Goal: Task Accomplishment & Management: Use online tool/utility

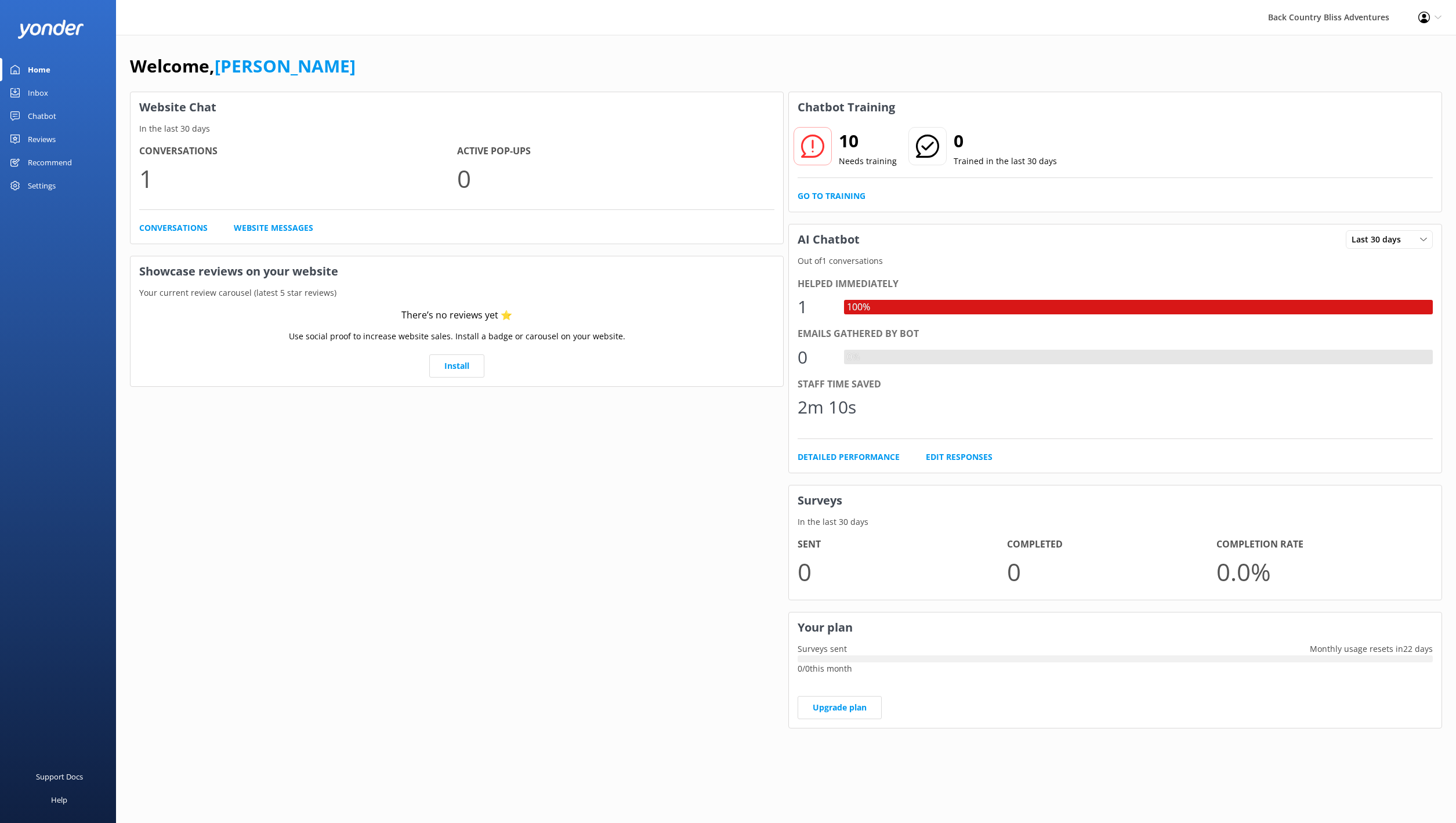
click at [41, 118] on div "Chatbot" at bounding box center [41, 116] width 28 height 23
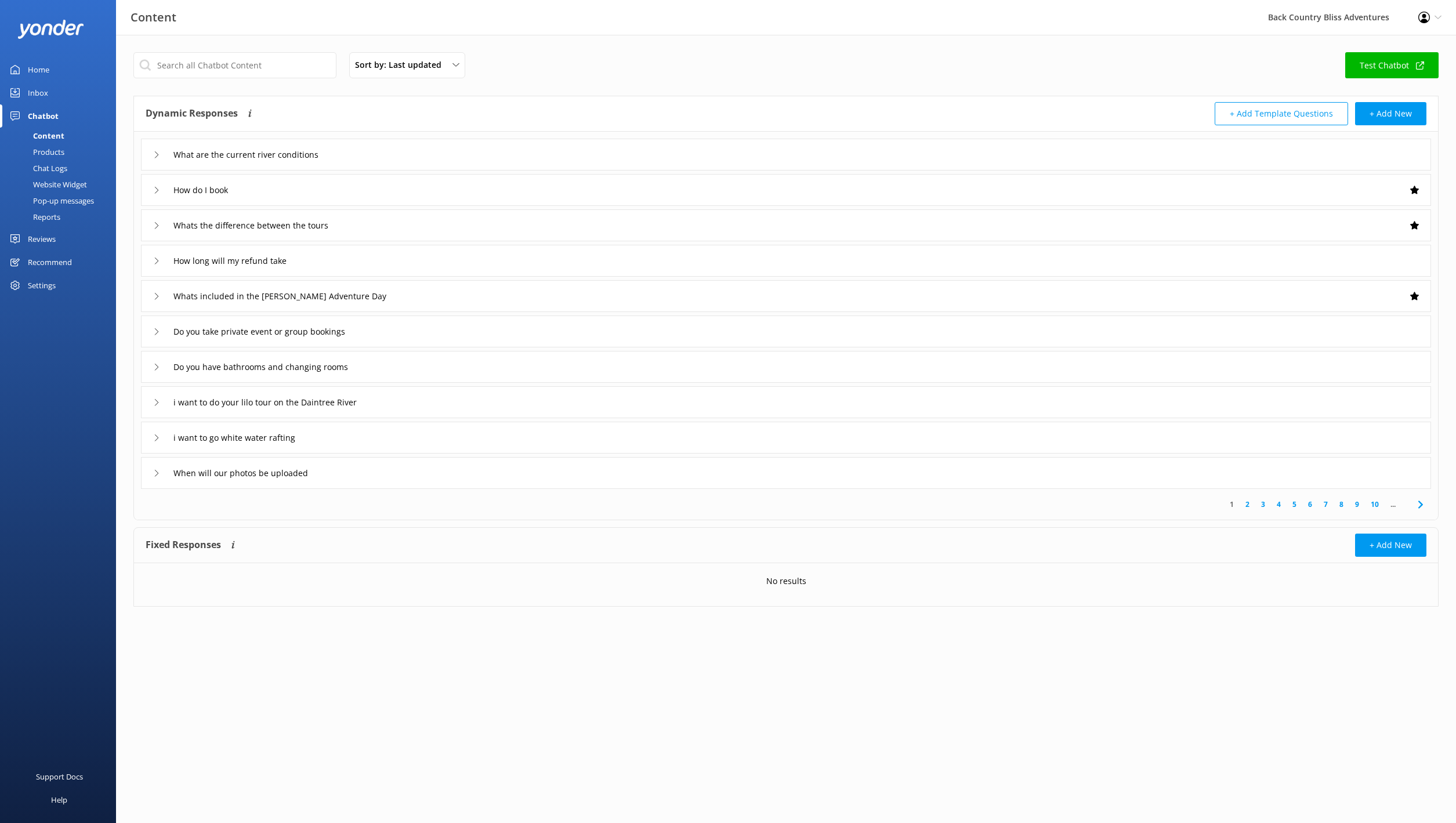
click at [1425, 70] on link "Test Chatbot" at bounding box center [1392, 65] width 94 height 26
